Goal: Task Accomplishment & Management: Manage account settings

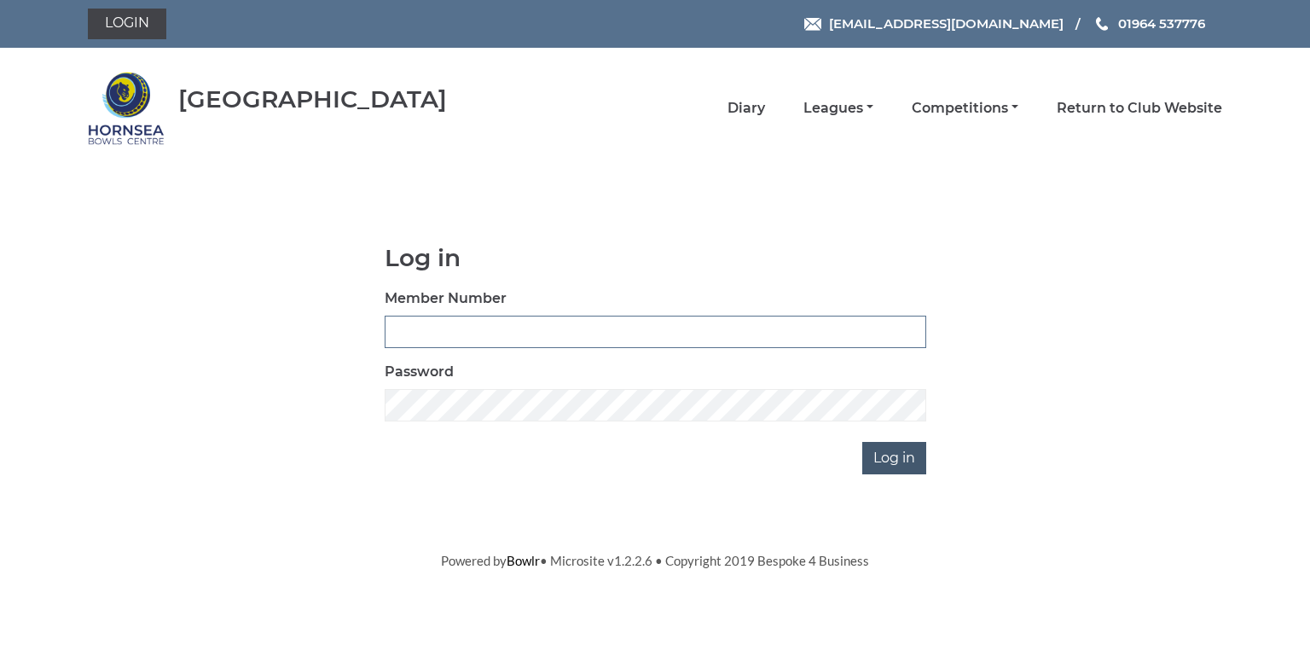
type input "0580"
click at [890, 458] on input "Log in" at bounding box center [894, 458] width 64 height 32
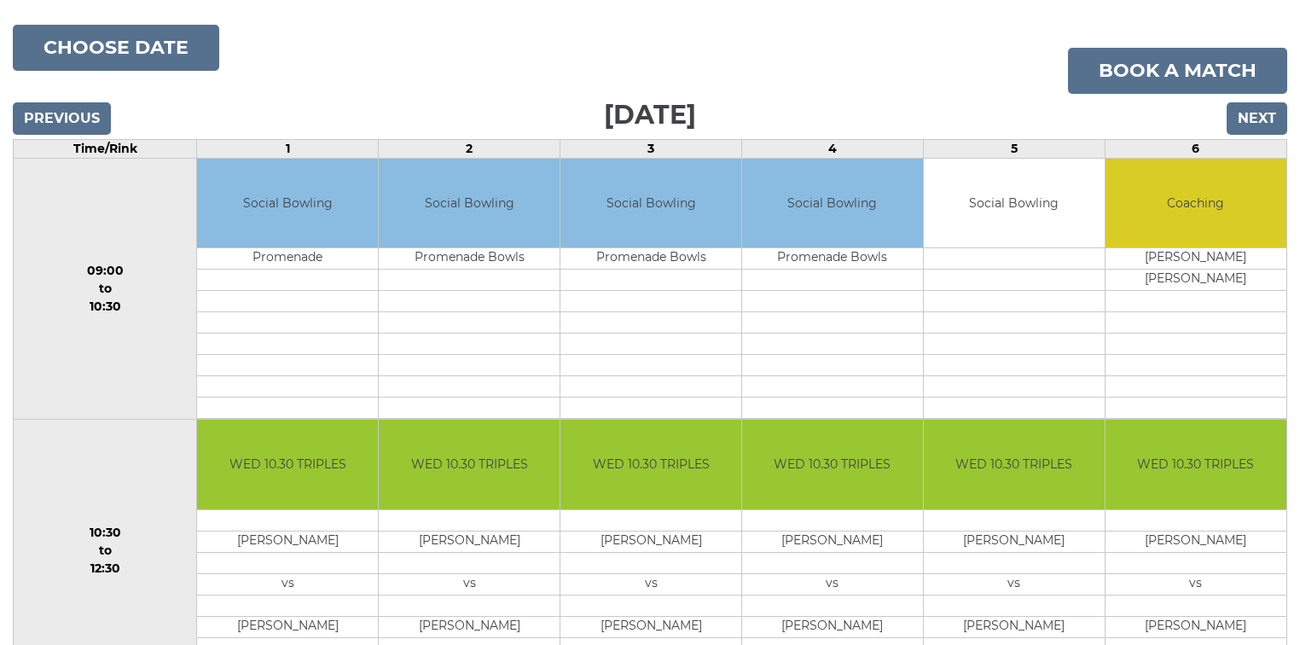
scroll to position [273, 0]
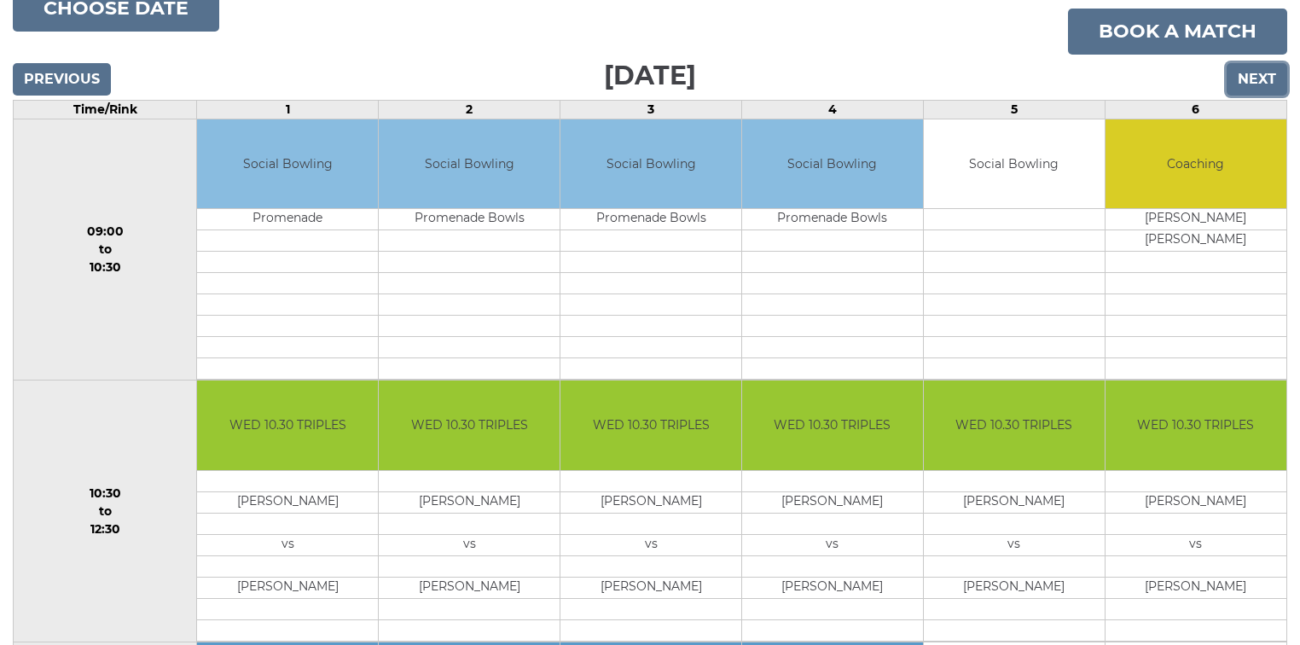
click at [1250, 77] on input "Next" at bounding box center [1256, 79] width 61 height 32
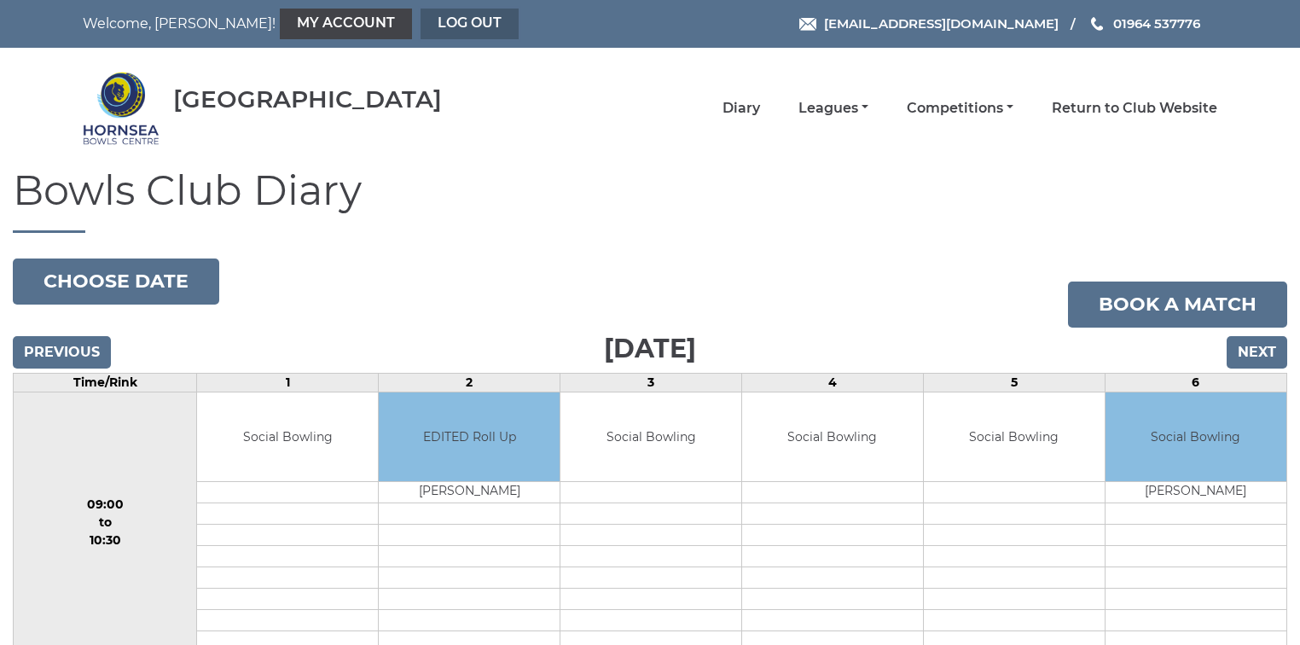
click at [420, 20] on link "Log out" at bounding box center [469, 24] width 98 height 31
